Goal: Task Accomplishment & Management: Manage account settings

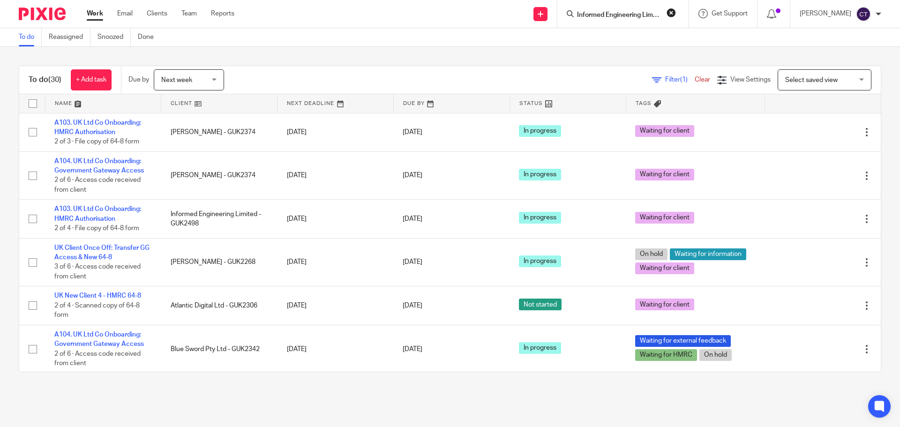
scroll to position [0, 10]
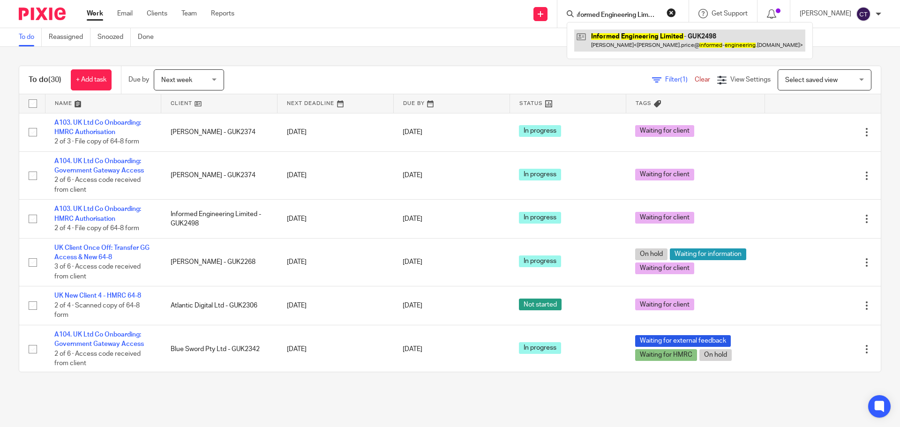
type input "Informed Engineering Limited"
click at [625, 33] on link at bounding box center [689, 41] width 231 height 22
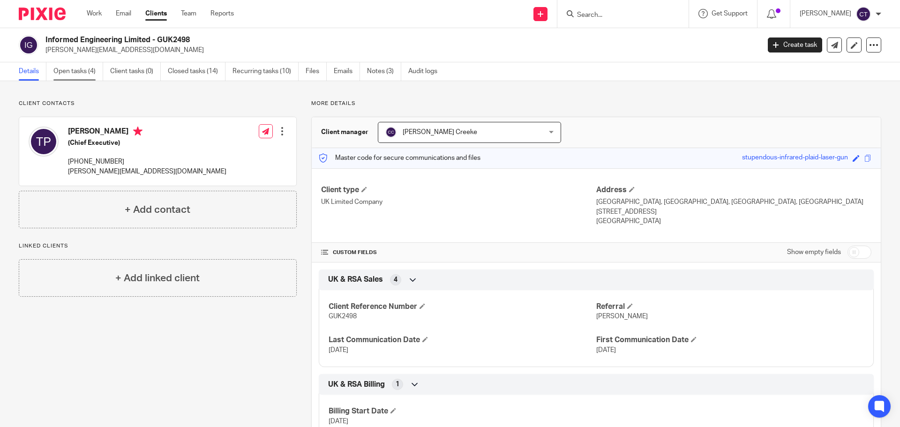
click at [91, 69] on link "Open tasks (4)" at bounding box center [78, 71] width 50 height 18
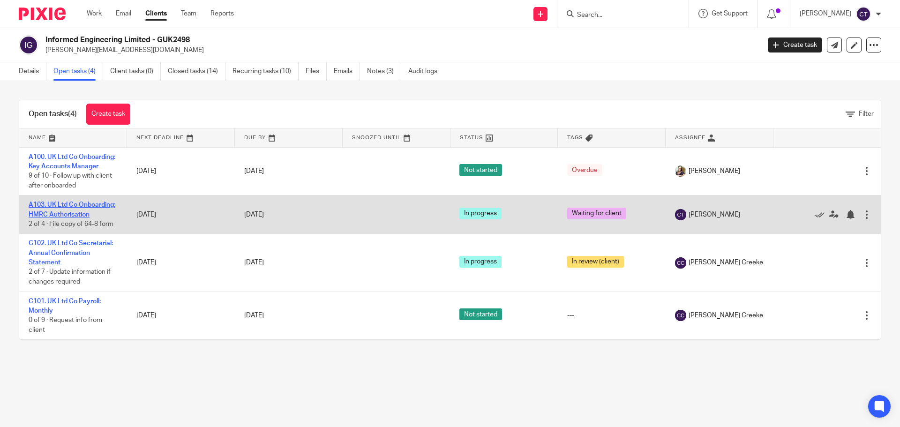
drag, startPoint x: 56, startPoint y: 224, endPoint x: 48, endPoint y: 220, distance: 8.4
click at [48, 218] on link "A103. UK Ltd Co Onboarding: HMRC Authorisation" at bounding box center [72, 210] width 87 height 16
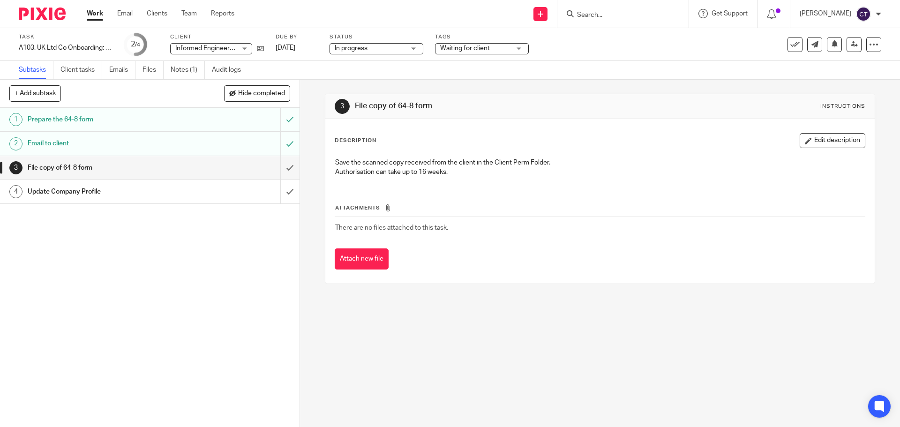
click at [359, 260] on button "Attach new file" at bounding box center [362, 259] width 54 height 21
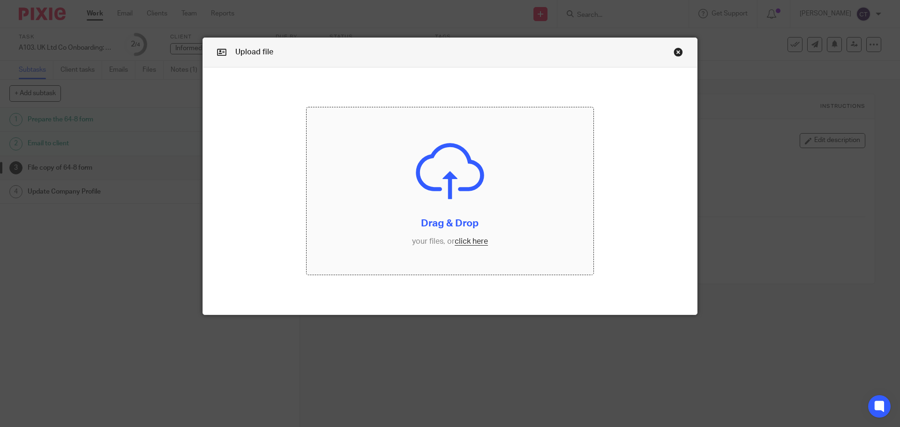
click at [425, 199] on input "file" at bounding box center [450, 191] width 287 height 168
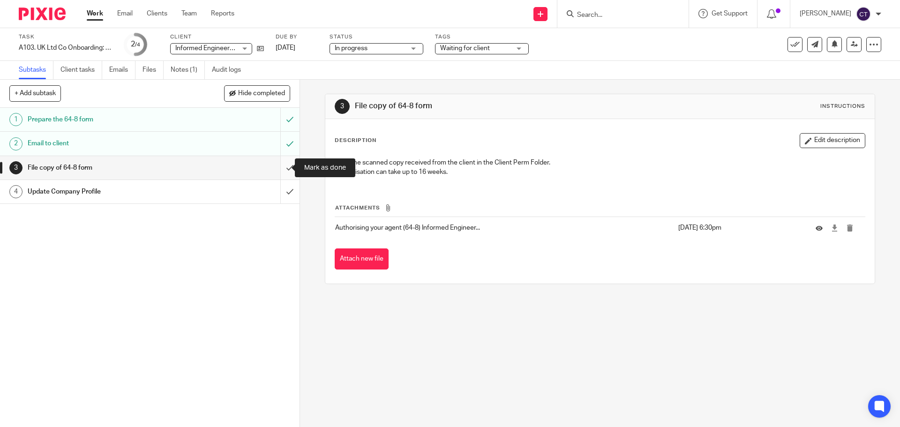
click at [281, 166] on input "submit" at bounding box center [150, 167] width 300 height 23
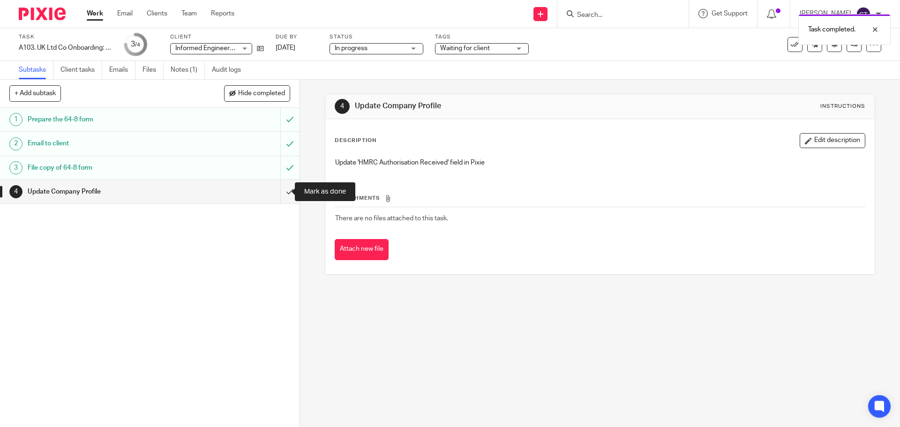
click at [282, 188] on input "submit" at bounding box center [150, 191] width 300 height 23
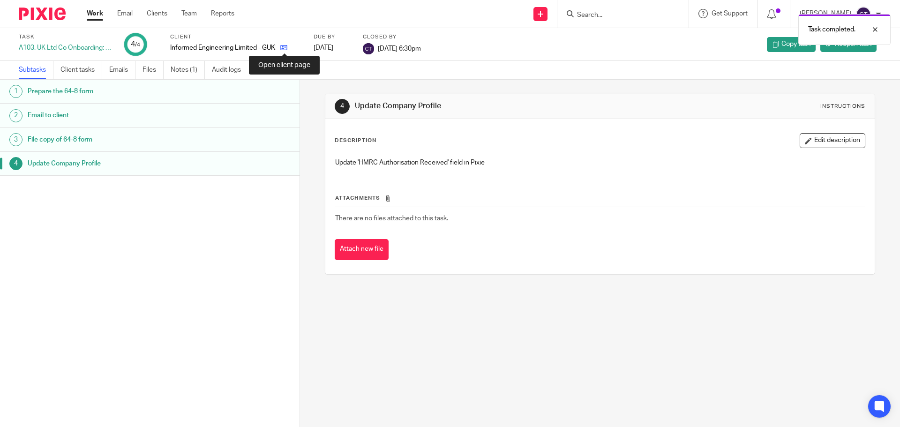
click at [283, 47] on icon at bounding box center [283, 47] width 7 height 7
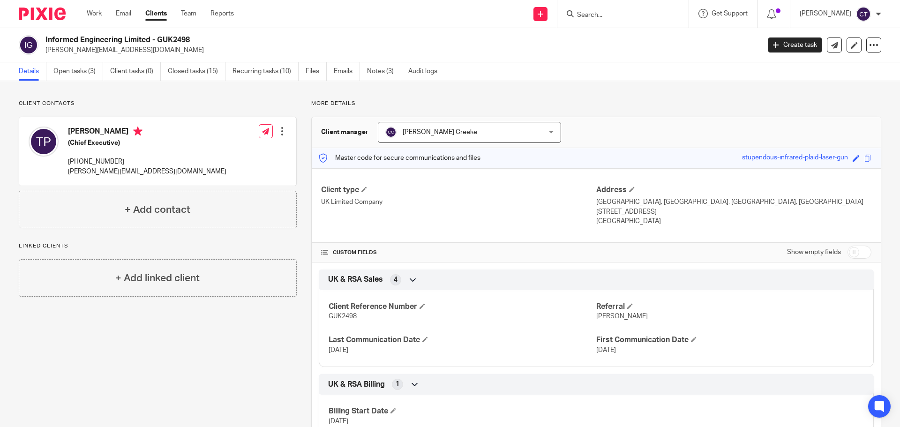
drag, startPoint x: 95, startPoint y: 14, endPoint x: 123, endPoint y: 0, distance: 31.3
click at [95, 14] on link "Work" at bounding box center [94, 13] width 15 height 9
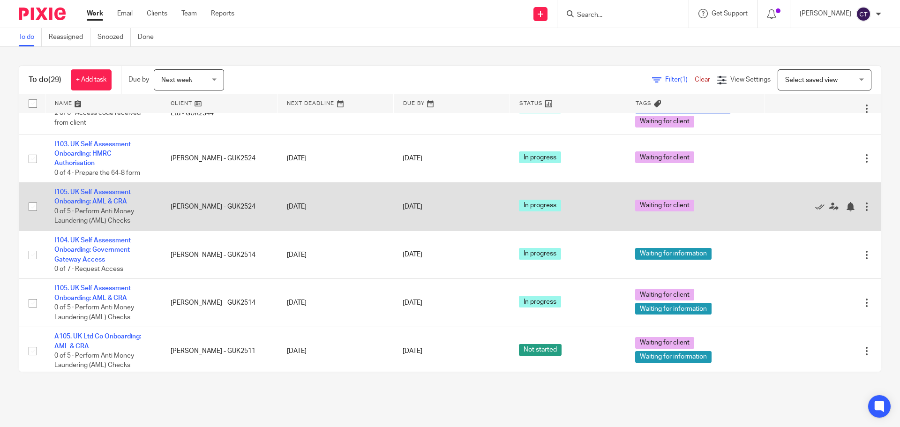
scroll to position [375, 0]
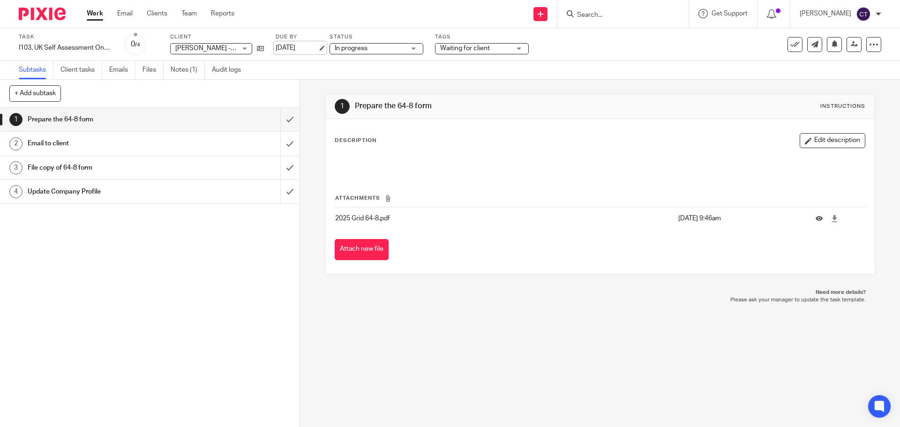
click at [293, 49] on link "[DATE]" at bounding box center [297, 48] width 42 height 10
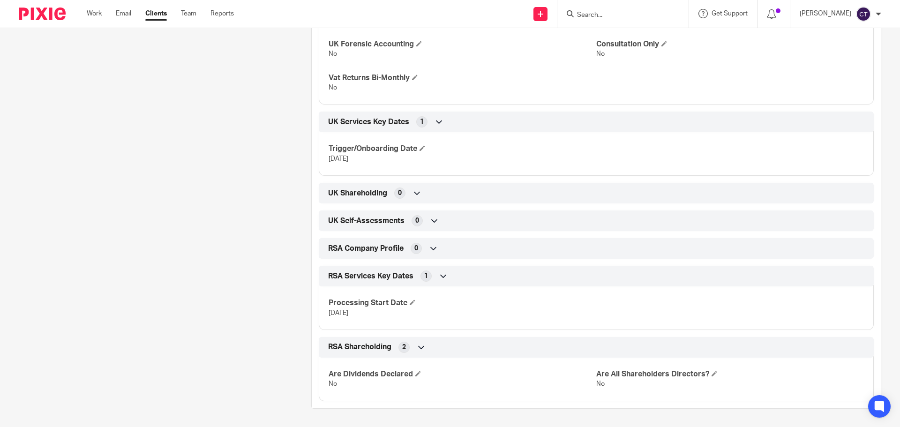
scroll to position [847, 0]
click at [432, 219] on icon at bounding box center [434, 220] width 9 height 9
click at [433, 223] on icon at bounding box center [434, 220] width 9 height 9
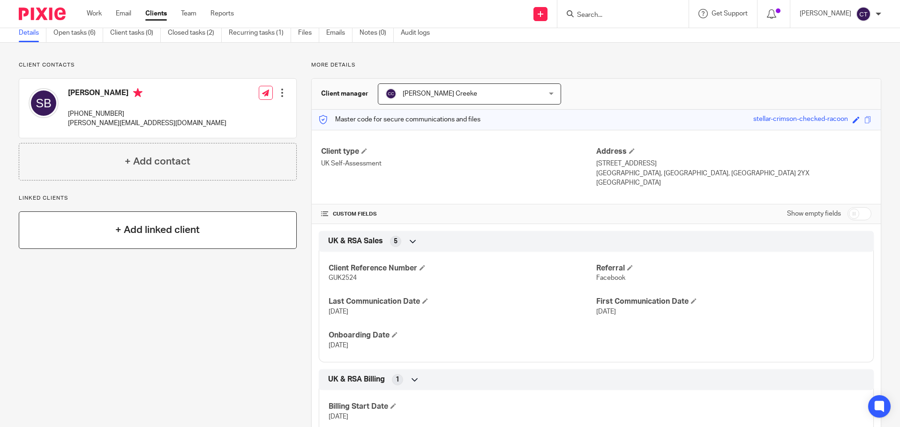
scroll to position [0, 0]
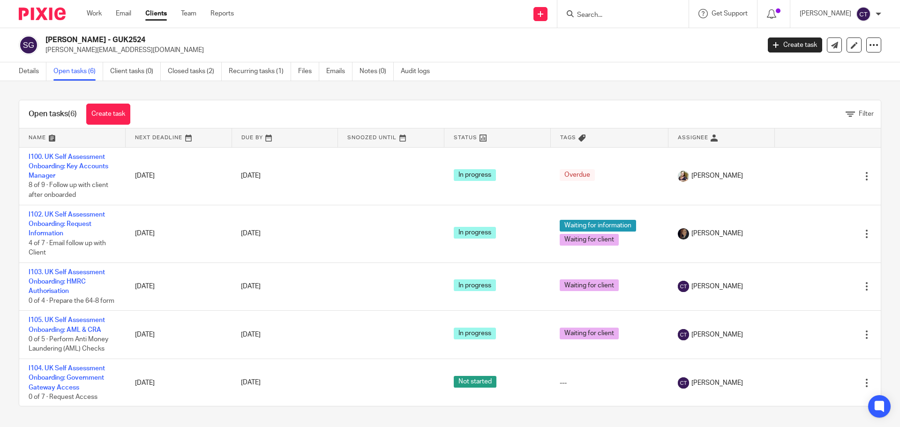
drag, startPoint x: 91, startPoint y: 39, endPoint x: 46, endPoint y: 39, distance: 44.1
click at [46, 39] on h2 "[PERSON_NAME] - GUK2524" at bounding box center [328, 40] width 567 height 10
copy h2 "[PERSON_NAME]"
click at [370, 75] on link "Notes (0)" at bounding box center [377, 71] width 34 height 18
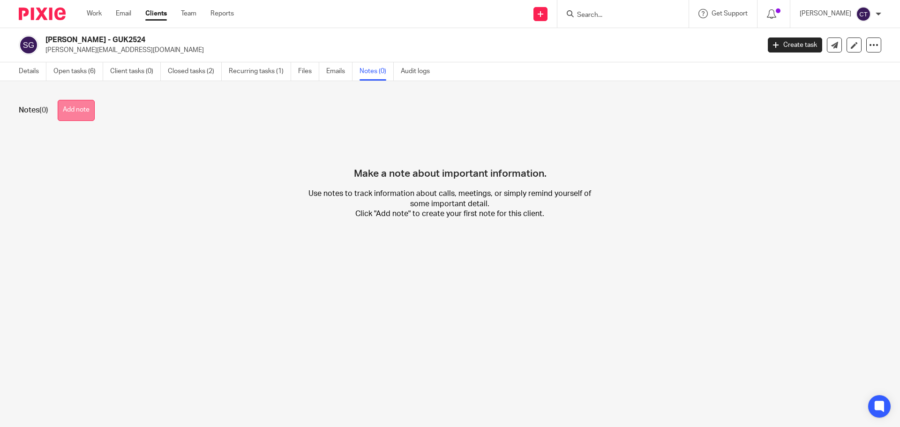
click at [92, 113] on button "Add note" at bounding box center [76, 110] width 37 height 21
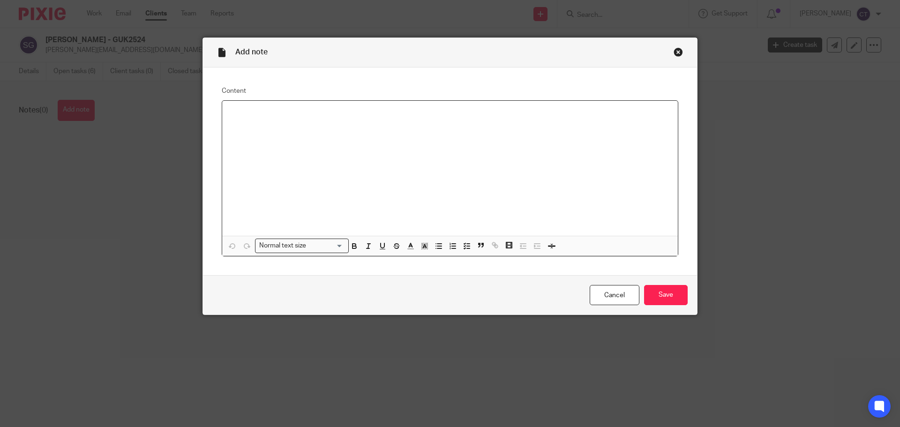
paste div
click at [353, 250] on button "button" at bounding box center [355, 246] width 12 height 12
drag, startPoint x: 295, startPoint y: 116, endPoint x: 211, endPoint y: 115, distance: 84.4
click at [211, 115] on div "Content Shresti Bijou is Heading 2 Loading... Remove Edit Insert new video Copy…" at bounding box center [450, 172] width 494 height 208
click at [350, 248] on icon "button" at bounding box center [354, 246] width 8 height 8
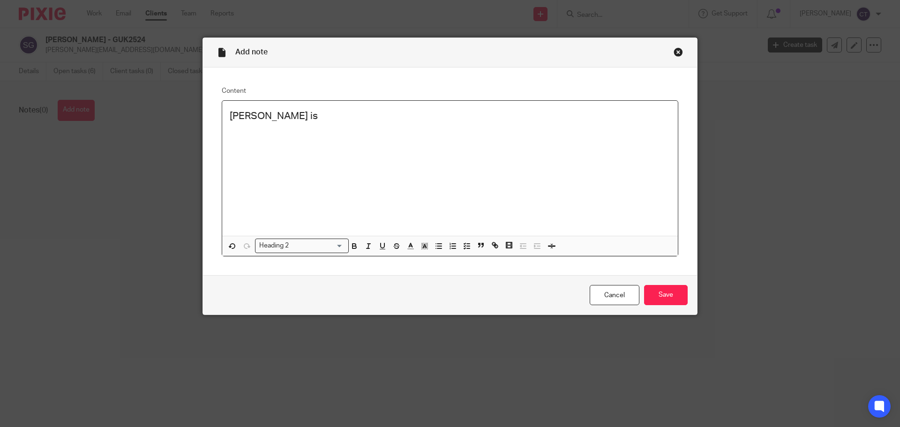
click at [323, 247] on input "Search for option" at bounding box center [317, 246] width 51 height 10
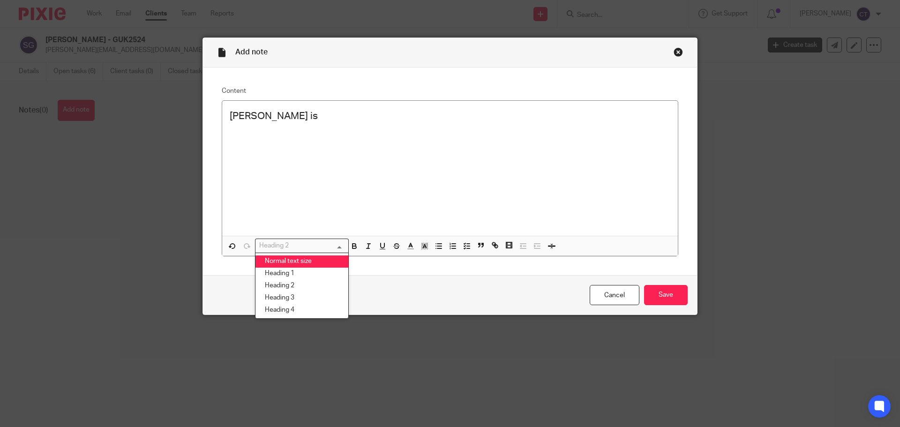
click at [301, 260] on li "Normal text size" at bounding box center [302, 262] width 93 height 12
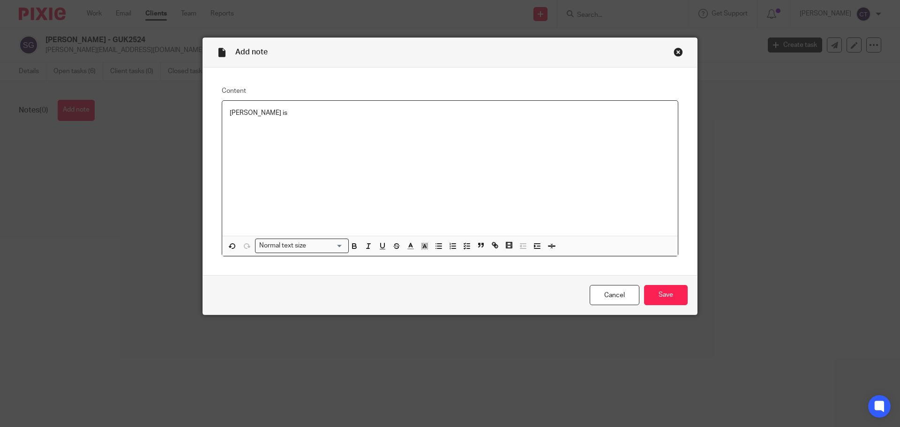
click at [277, 116] on p "Shresti Bijou is" at bounding box center [450, 112] width 441 height 9
click at [664, 295] on input "Save" at bounding box center [666, 295] width 44 height 20
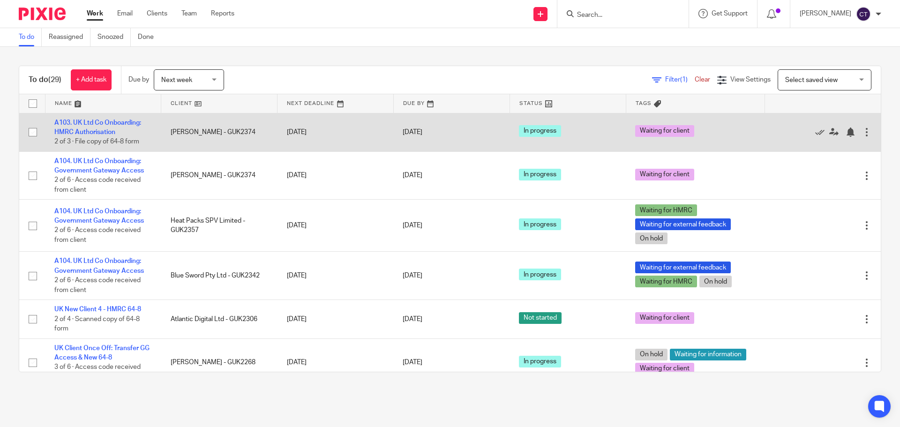
drag, startPoint x: 106, startPoint y: 130, endPoint x: 127, endPoint y: 136, distance: 21.3
click at [127, 136] on td "A103. UK Ltd Co Onboarding: HMRC Authorisation 2 of 3 · File copy of 64-8 form" at bounding box center [103, 132] width 116 height 38
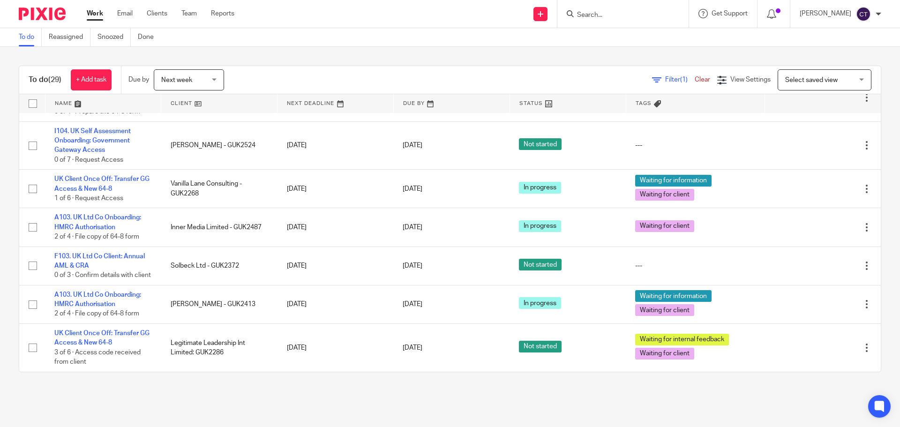
scroll to position [1068, 0]
drag, startPoint x: 121, startPoint y: 334, endPoint x: 306, endPoint y: 377, distance: 190.6
click at [306, 377] on div "To do (29) + Add task Due by Next week Next week Today Tomorrow This week Next …" at bounding box center [450, 219] width 900 height 344
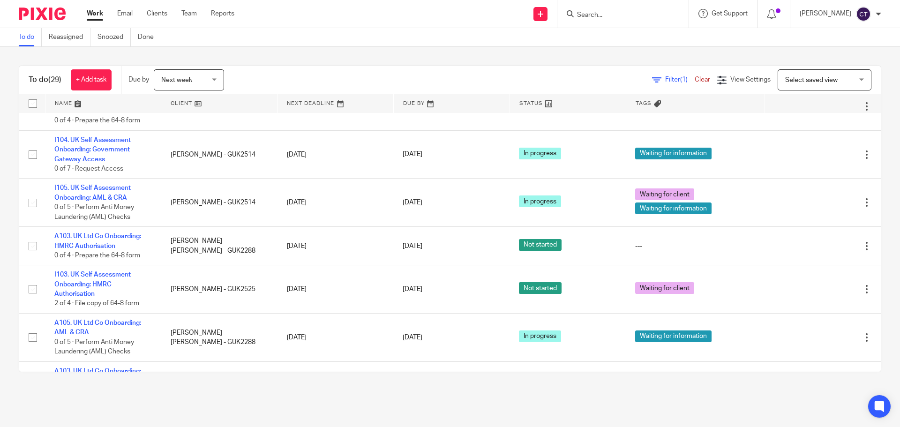
scroll to position [459, 0]
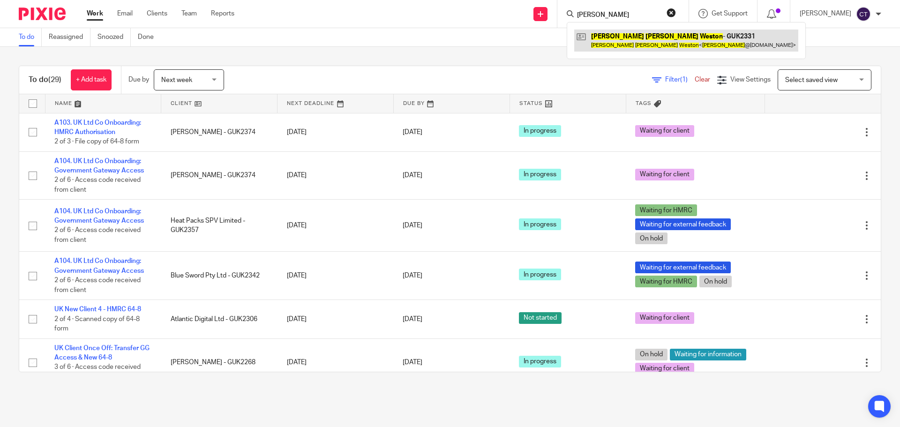
type input "[PERSON_NAME]"
click at [641, 44] on link at bounding box center [686, 41] width 224 height 22
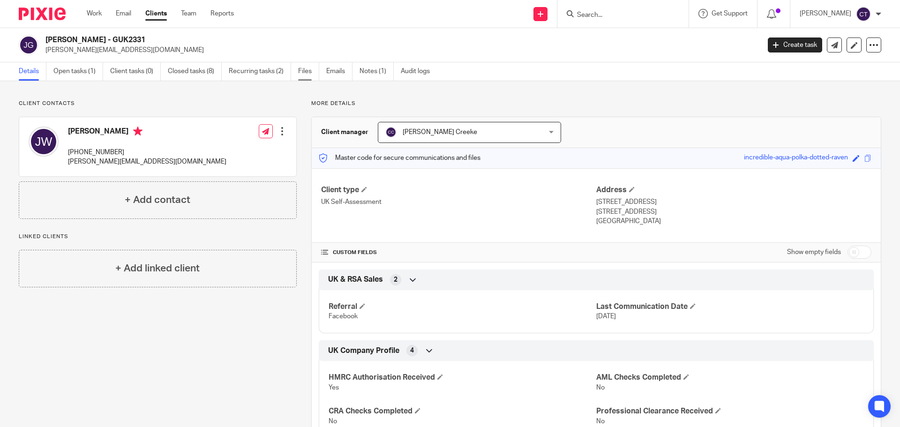
click at [307, 74] on link "Files" at bounding box center [308, 71] width 21 height 18
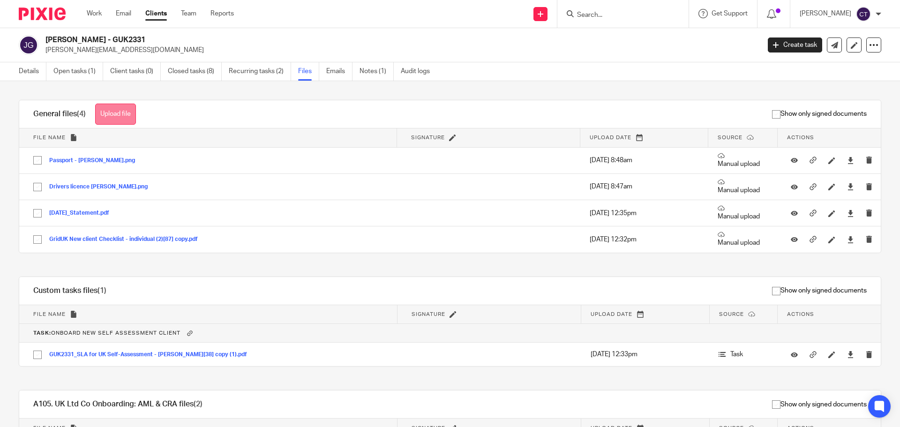
click at [132, 114] on button "Upload file" at bounding box center [115, 114] width 41 height 21
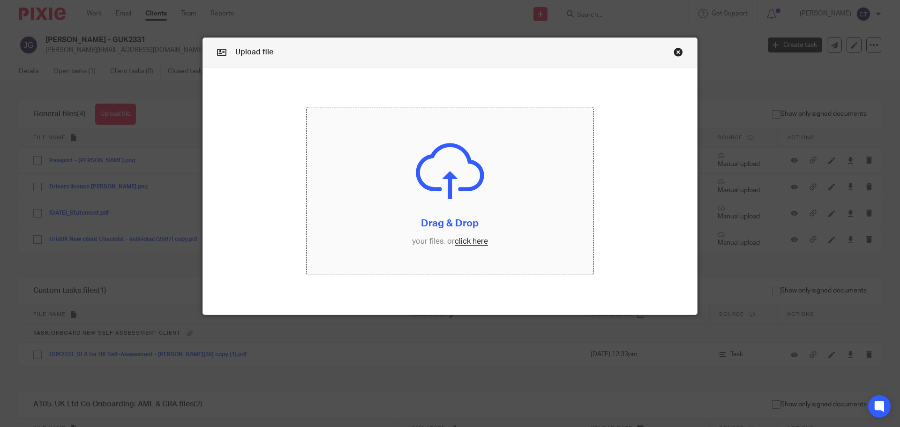
click at [404, 212] on input "file" at bounding box center [450, 191] width 287 height 168
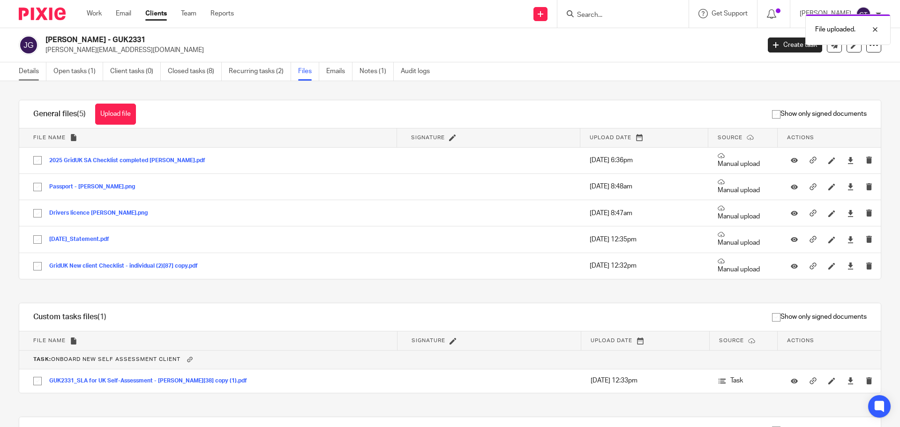
click at [22, 70] on link "Details" at bounding box center [33, 71] width 28 height 18
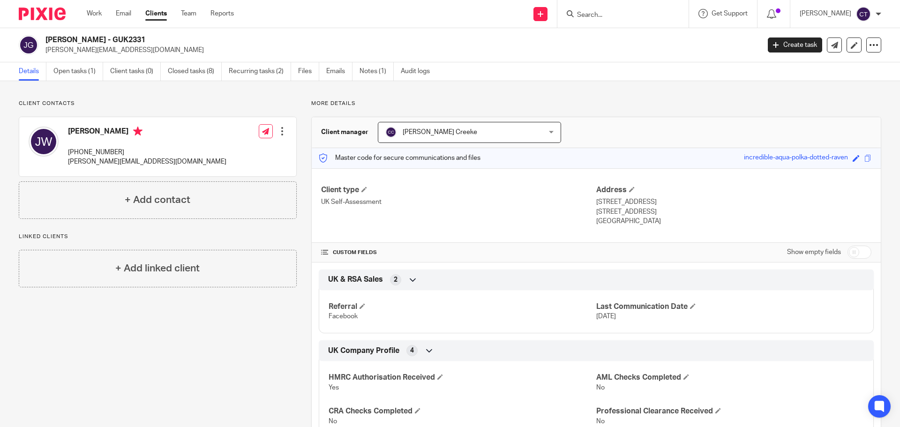
click at [598, 16] on input "Search" at bounding box center [618, 15] width 84 height 8
type input "b"
type input "deb"
click at [617, 45] on link at bounding box center [663, 41] width 179 height 22
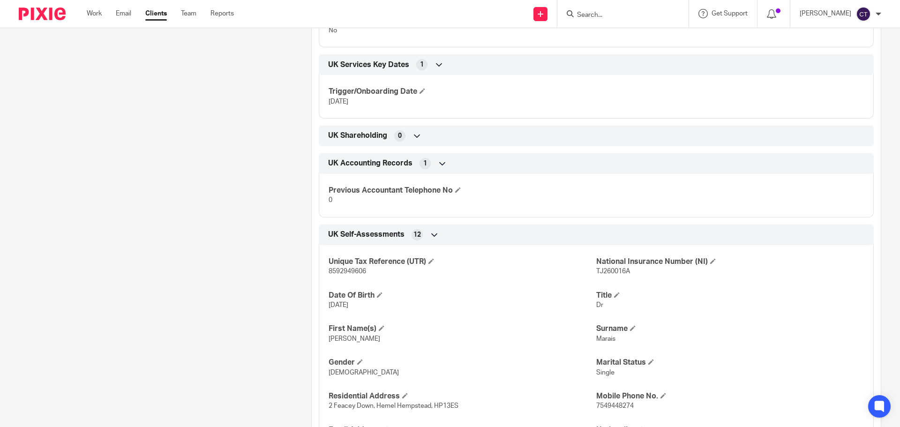
scroll to position [938, 0]
